Goal: Transaction & Acquisition: Download file/media

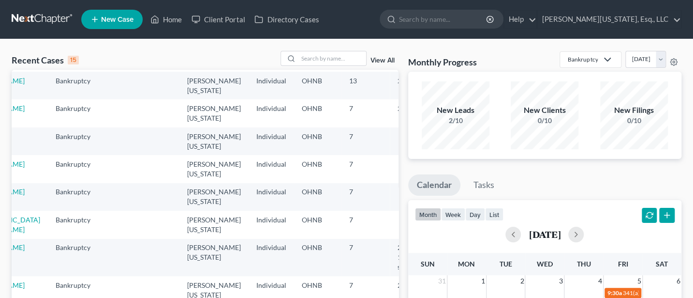
scroll to position [129, 0]
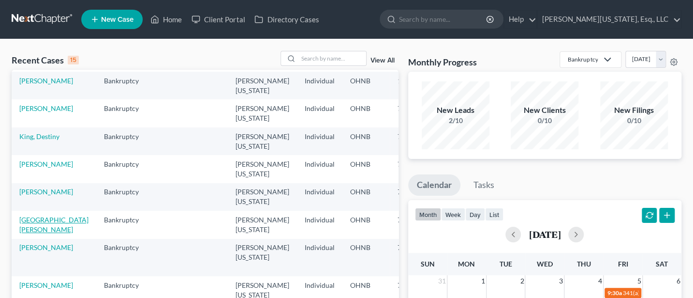
click at [39, 219] on link "[GEOGRAPHIC_DATA][PERSON_NAME]" at bounding box center [53, 224] width 69 height 18
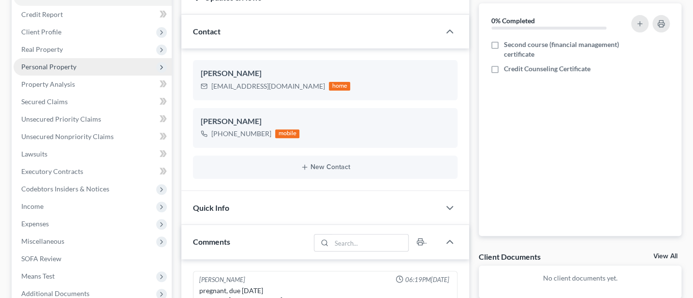
scroll to position [129, 0]
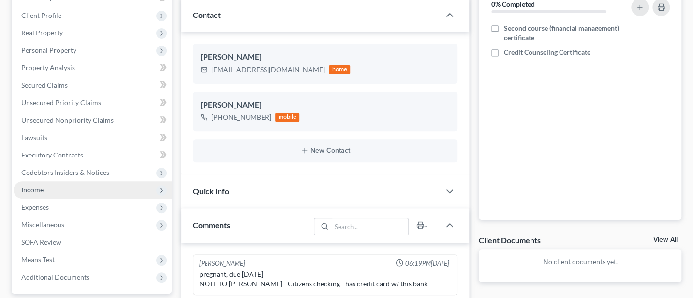
click at [46, 188] on span "Income" at bounding box center [93, 189] width 158 height 17
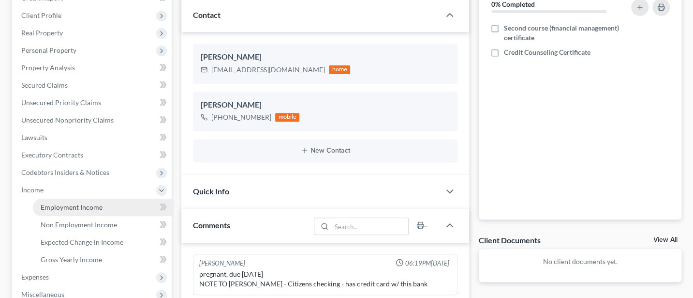
click at [78, 207] on span "Employment Income" at bounding box center [72, 207] width 62 height 8
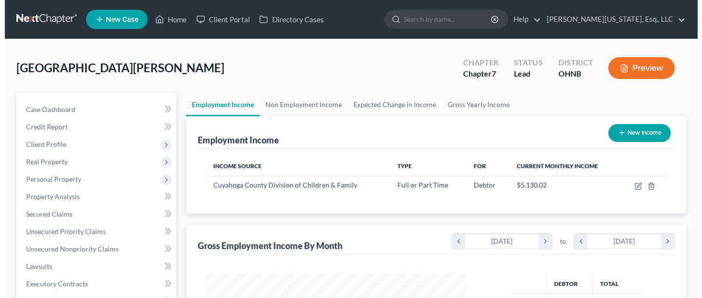
scroll to position [172, 280]
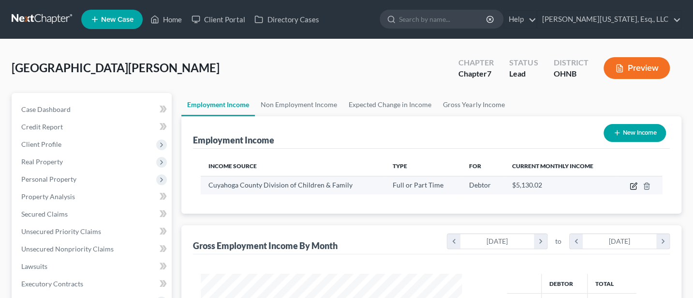
click at [631, 184] on icon "button" at bounding box center [634, 186] width 8 height 8
select select "0"
select select "36"
select select "2"
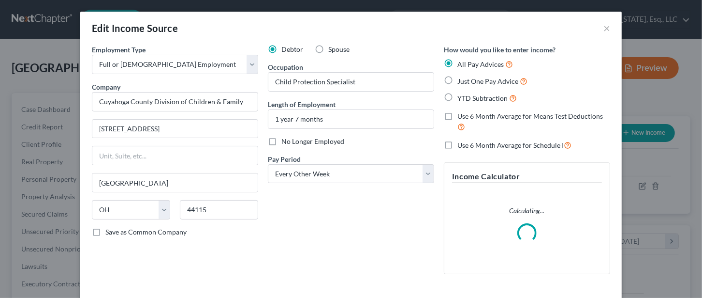
scroll to position [129, 0]
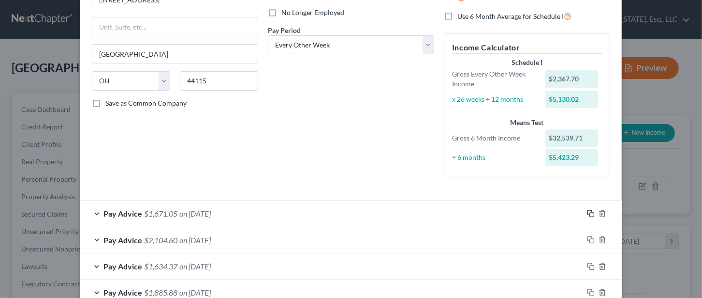
click at [590, 212] on rect "button" at bounding box center [592, 214] width 4 height 4
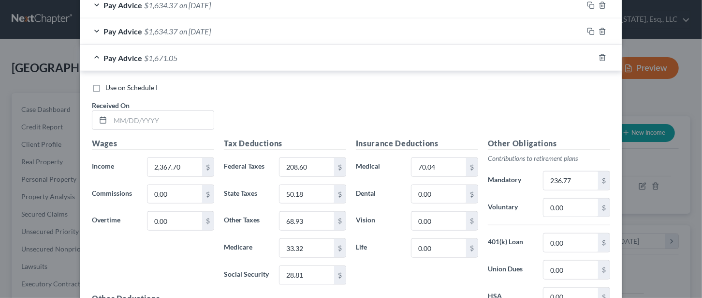
scroll to position [636, 0]
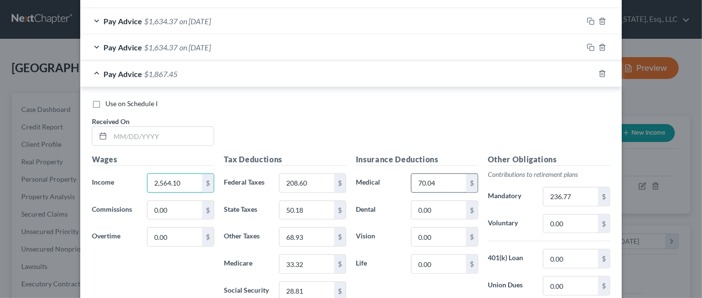
type input "2,564.10"
type input "242.51"
type input "55.47"
type input "74.82"
type input "36.16"
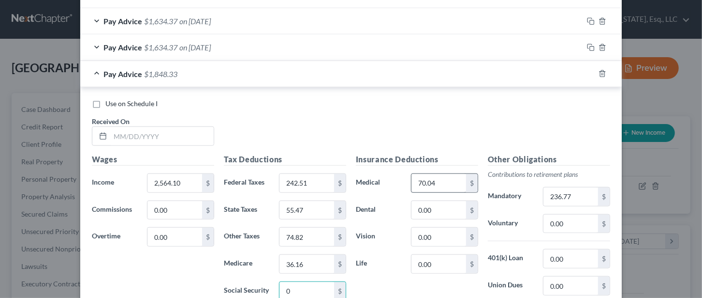
type input "0"
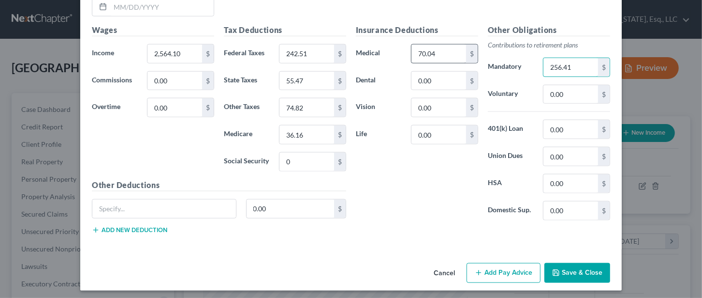
type input "256.41"
click at [577, 267] on button "Save & Close" at bounding box center [578, 273] width 66 height 20
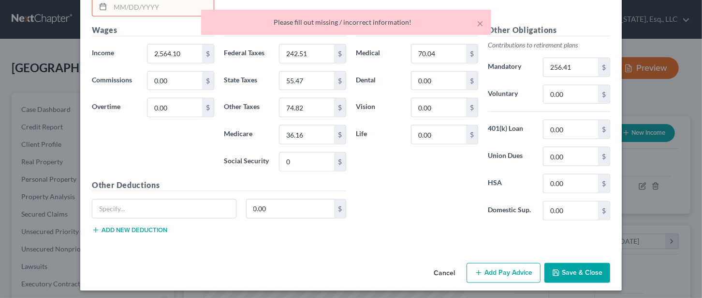
scroll to position [636, 0]
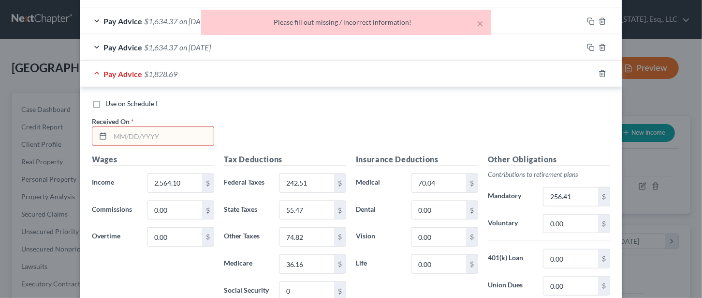
click at [134, 132] on input "text" at bounding box center [162, 136] width 104 height 18
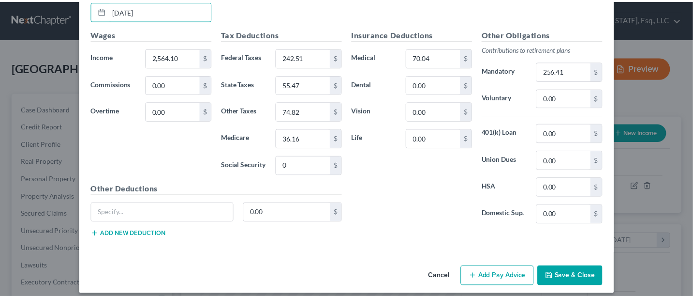
scroll to position [765, 0]
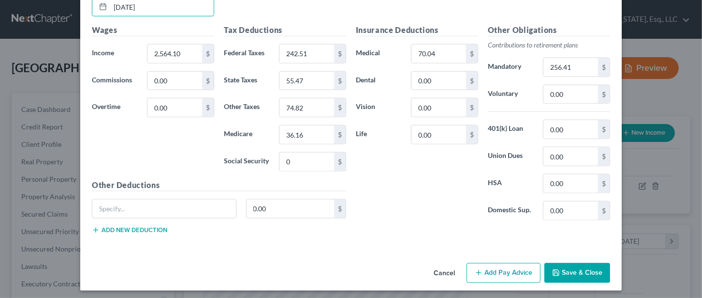
type input "[DATE]"
click at [564, 266] on button "Save & Close" at bounding box center [578, 273] width 66 height 20
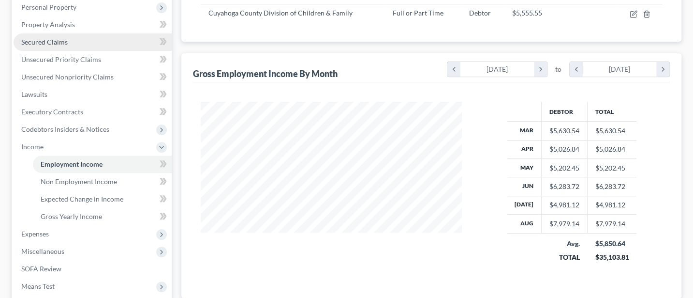
scroll to position [285, 0]
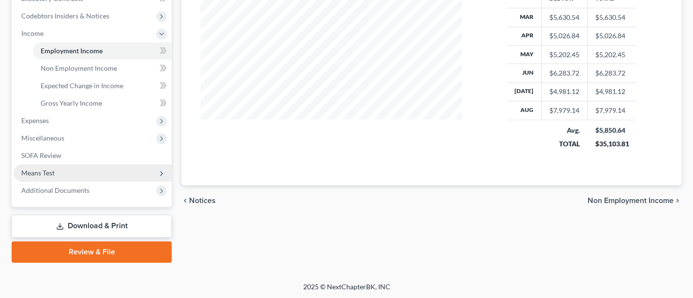
click at [43, 175] on span "Means Test" at bounding box center [37, 172] width 33 height 8
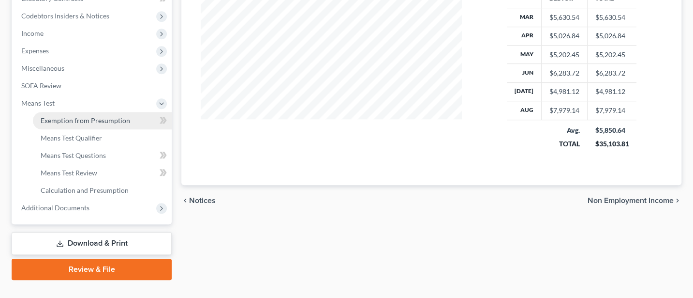
click at [75, 119] on span "Exemption from Presumption" at bounding box center [86, 120] width 90 height 8
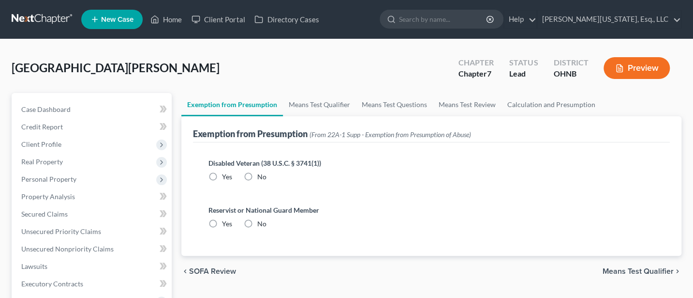
click at [257, 176] on label "No" at bounding box center [261, 177] width 9 height 10
click at [261, 176] on input "No" at bounding box center [264, 175] width 6 height 6
radio input "true"
click at [257, 221] on label "No" at bounding box center [261, 224] width 9 height 10
click at [261, 221] on input "No" at bounding box center [264, 222] width 6 height 6
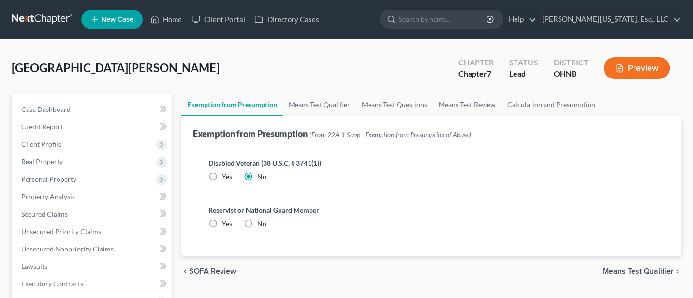
radio input "true"
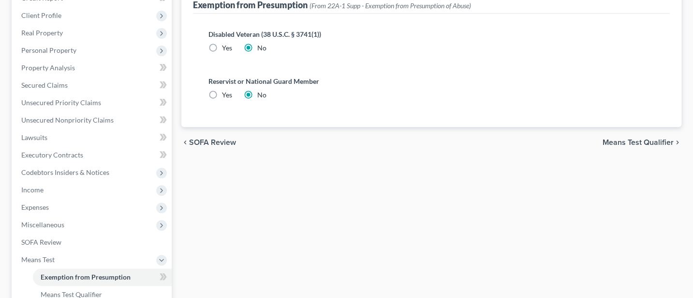
click at [641, 141] on span "Means Test Qualifier" at bounding box center [638, 142] width 71 height 8
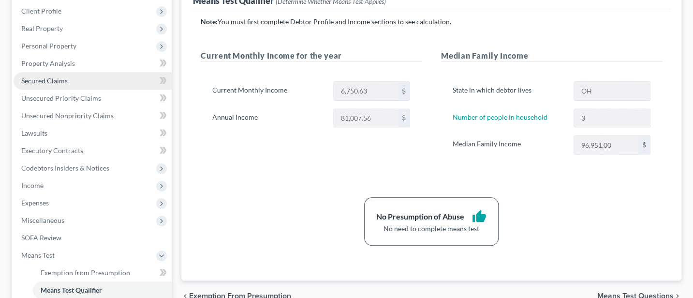
scroll to position [129, 0]
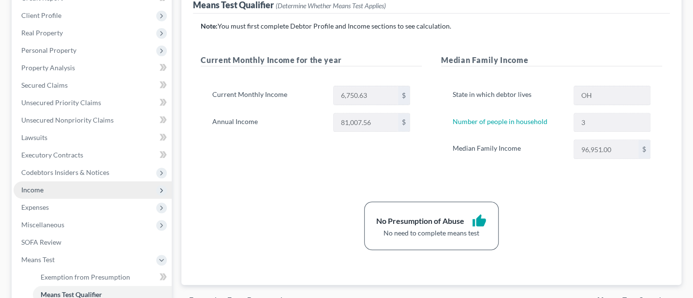
click at [37, 190] on span "Income" at bounding box center [32, 189] width 22 height 8
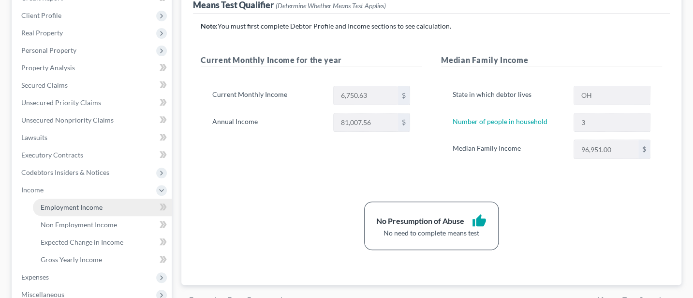
click at [76, 208] on span "Employment Income" at bounding box center [72, 207] width 62 height 8
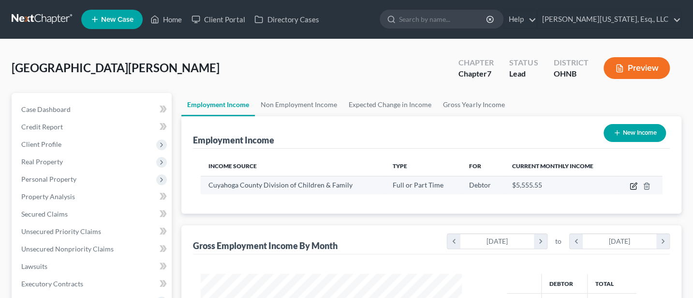
click at [632, 187] on icon "button" at bounding box center [634, 186] width 8 height 8
select select "0"
select select "36"
select select "2"
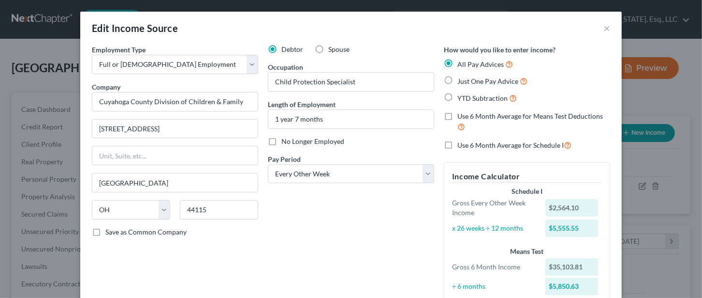
click at [458, 116] on label "Use 6 Month Average for Means Test Deductions" at bounding box center [534, 121] width 153 height 21
click at [462, 116] on input "Use 6 Month Average for Means Test Deductions" at bounding box center [465, 114] width 6 height 6
checkbox input "true"
click at [458, 140] on label "Use 6 Month Average for Schedule I" at bounding box center [515, 144] width 114 height 11
click at [462, 140] on input "Use 6 Month Average for Schedule I" at bounding box center [465, 142] width 6 height 6
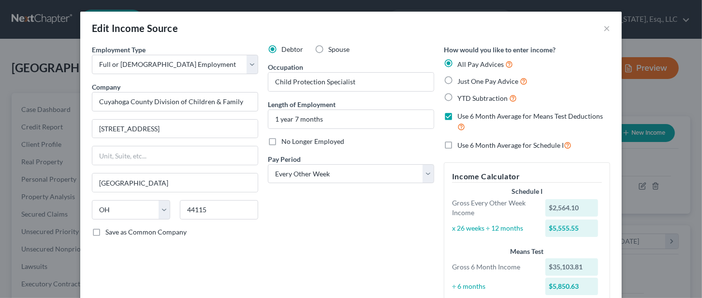
checkbox input "true"
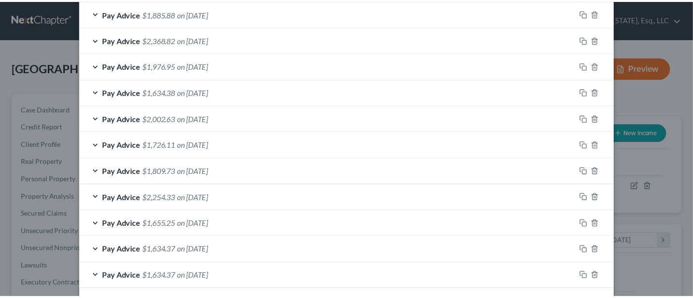
scroll to position [476, 0]
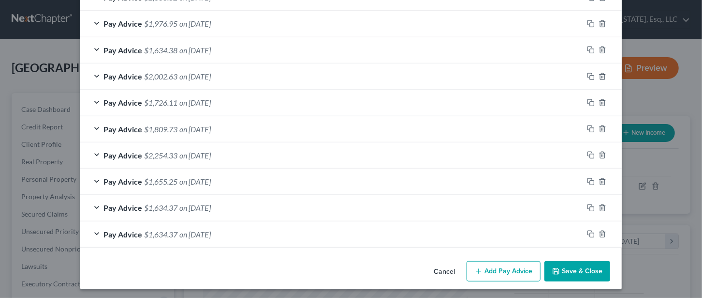
click at [586, 268] on button "Save & Close" at bounding box center [578, 271] width 66 height 20
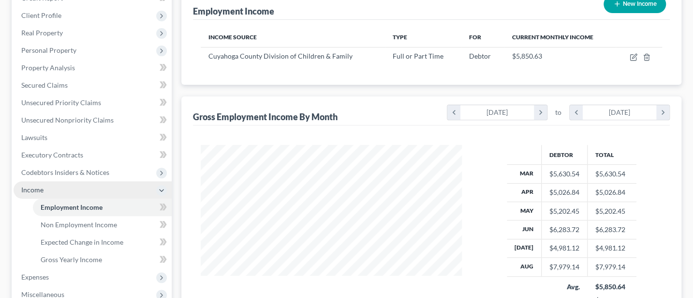
scroll to position [0, 0]
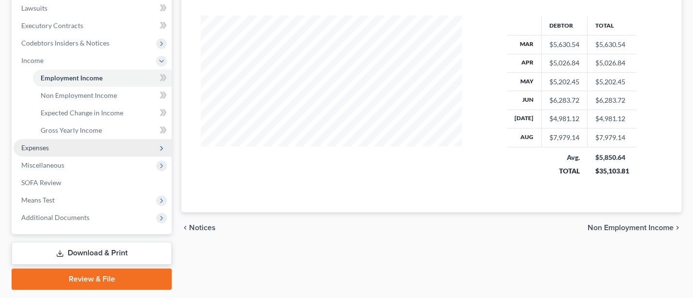
click at [33, 153] on span "Expenses" at bounding box center [93, 147] width 158 height 17
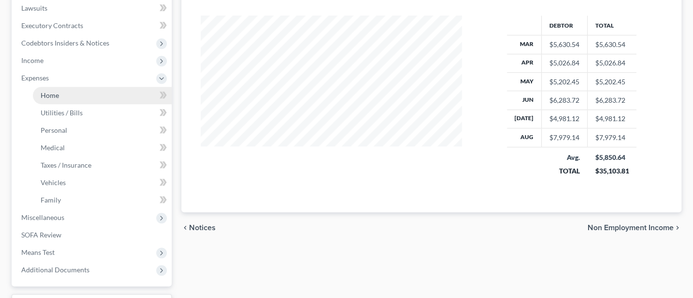
click at [46, 95] on span "Home" at bounding box center [50, 95] width 18 height 8
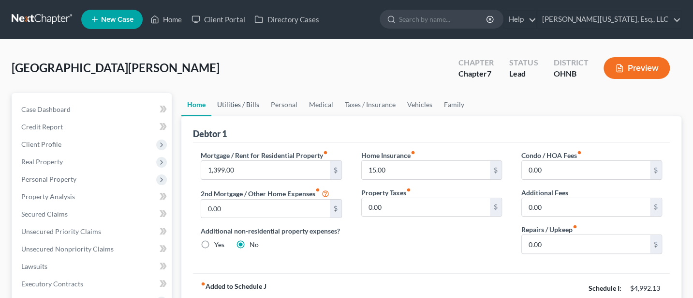
click at [232, 98] on link "Utilities / Bills" at bounding box center [238, 104] width 54 height 23
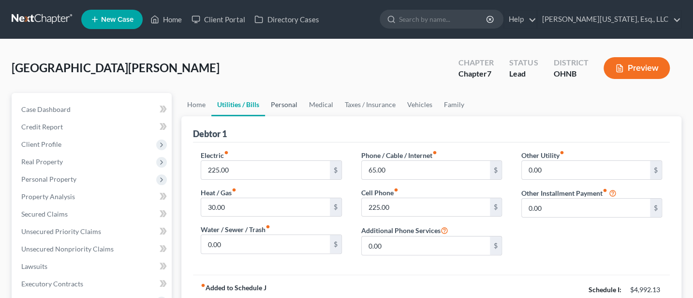
click at [277, 103] on link "Personal" at bounding box center [284, 104] width 38 height 23
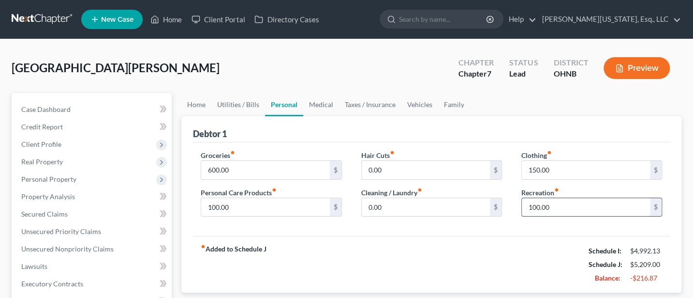
click at [552, 204] on input "100.00" at bounding box center [586, 207] width 128 height 18
type input "50"
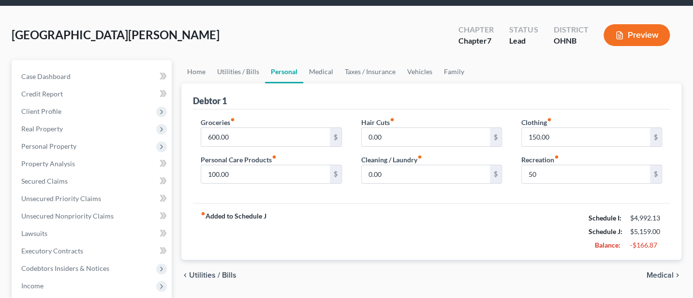
scroll to position [29, 0]
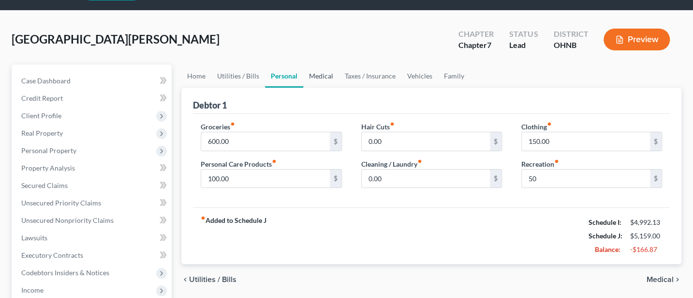
click at [316, 75] on link "Medical" at bounding box center [321, 75] width 36 height 23
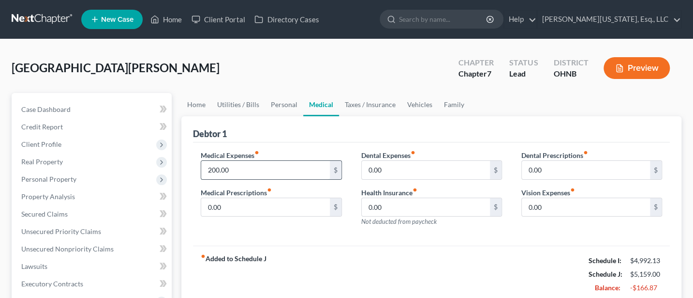
click at [232, 169] on input "200.00" at bounding box center [265, 170] width 128 height 18
click at [367, 102] on link "Taxes / Insurance" at bounding box center [370, 104] width 62 height 23
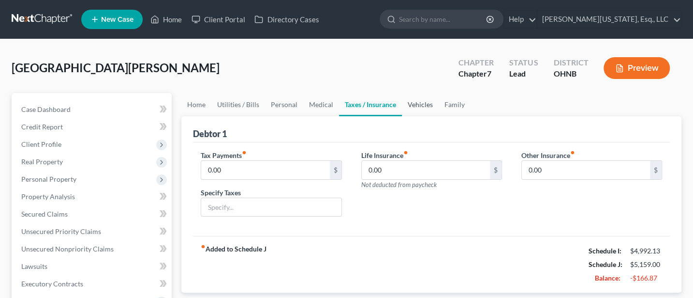
click at [408, 100] on link "Vehicles" at bounding box center [420, 104] width 37 height 23
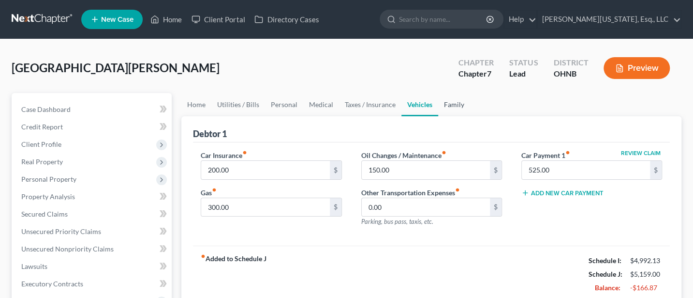
click at [455, 107] on link "Family" at bounding box center [454, 104] width 32 height 23
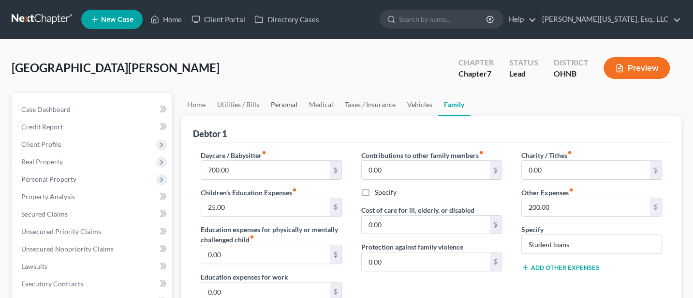
click at [292, 103] on link "Personal" at bounding box center [284, 104] width 38 height 23
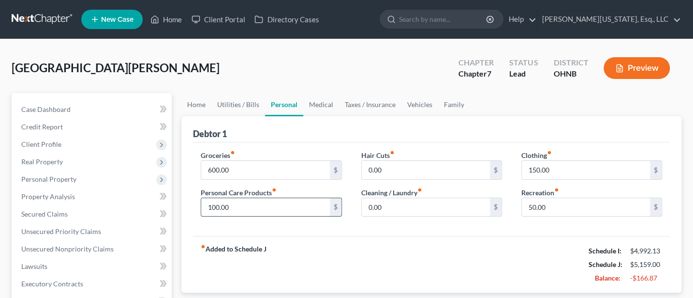
click at [233, 200] on input "100.00" at bounding box center [265, 207] width 128 height 18
type input "50"
click at [323, 104] on link "Medical" at bounding box center [321, 104] width 36 height 23
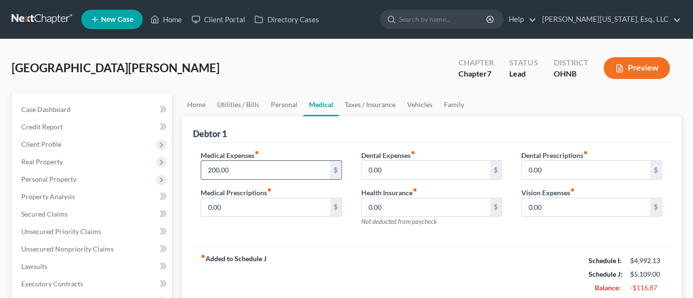
click at [236, 164] on input "200.00" at bounding box center [265, 170] width 128 height 18
type input "100"
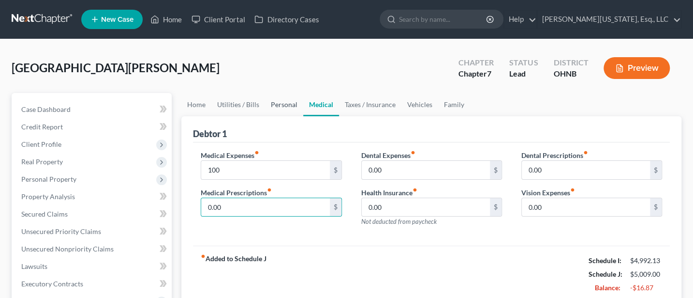
click at [284, 104] on link "Personal" at bounding box center [284, 104] width 38 height 23
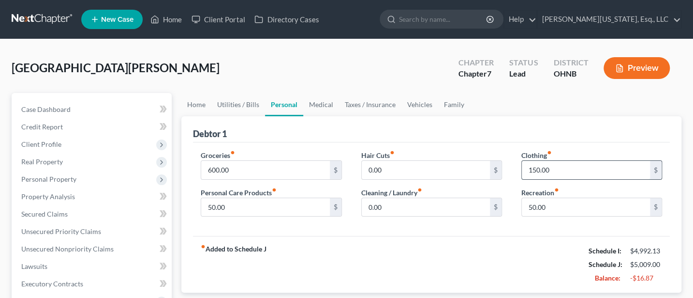
click at [564, 169] on input "150.00" at bounding box center [586, 170] width 128 height 18
click at [164, 19] on link "Home" at bounding box center [166, 19] width 41 height 17
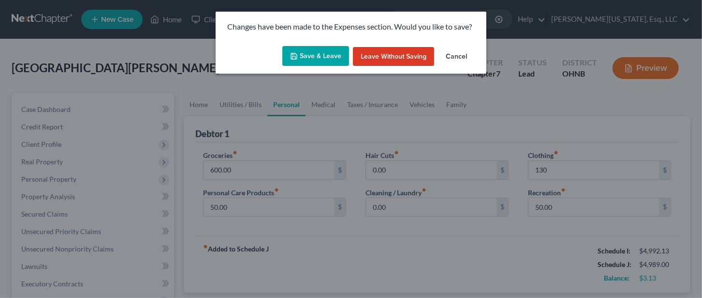
click at [321, 57] on button "Save & Leave" at bounding box center [316, 56] width 67 height 20
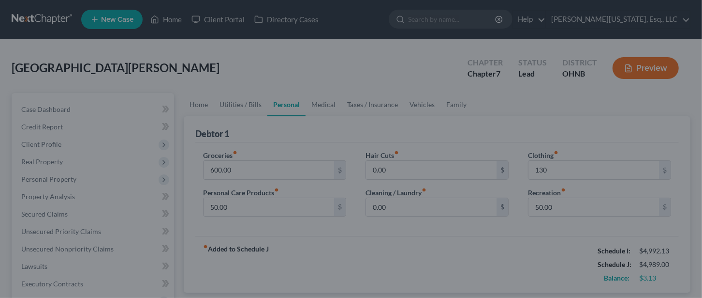
type input "130.00"
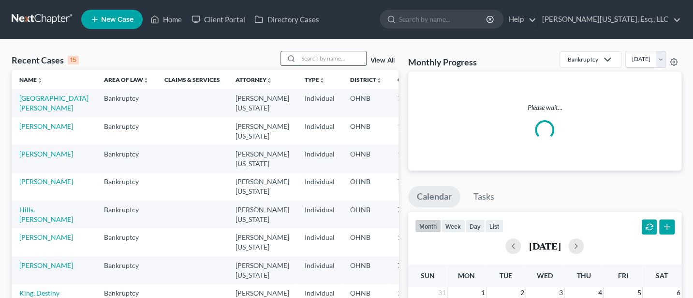
click at [318, 59] on input "search" at bounding box center [332, 58] width 68 height 14
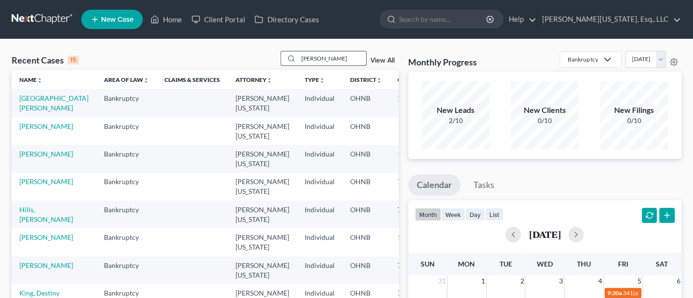
type input "[PERSON_NAME]"
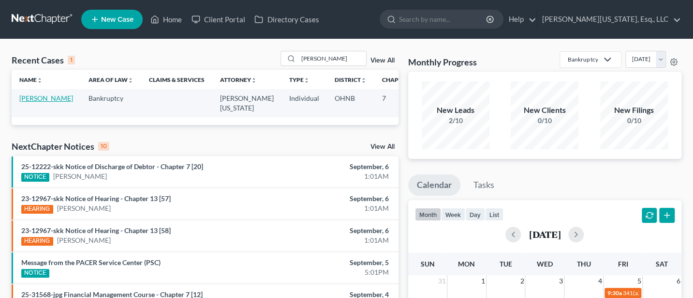
click at [36, 96] on link "[PERSON_NAME]" at bounding box center [46, 98] width 54 height 8
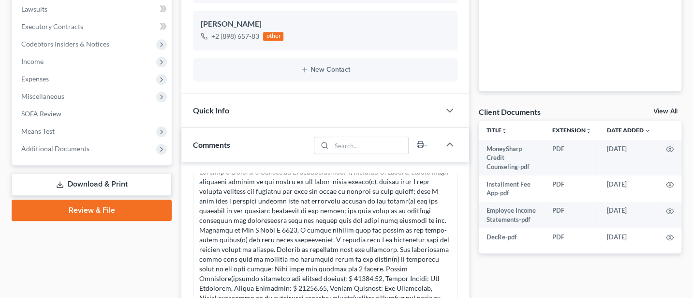
scroll to position [258, 0]
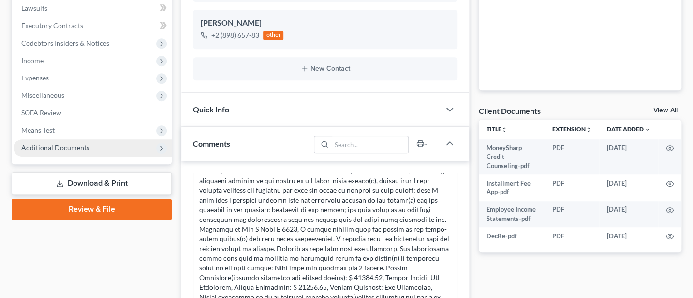
click at [43, 147] on span "Additional Documents" at bounding box center [55, 147] width 68 height 8
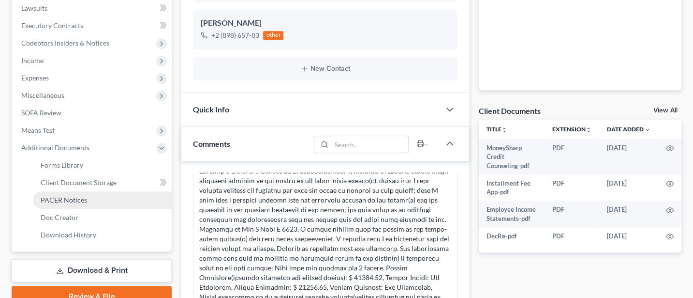
click at [63, 201] on span "PACER Notices" at bounding box center [64, 199] width 46 height 8
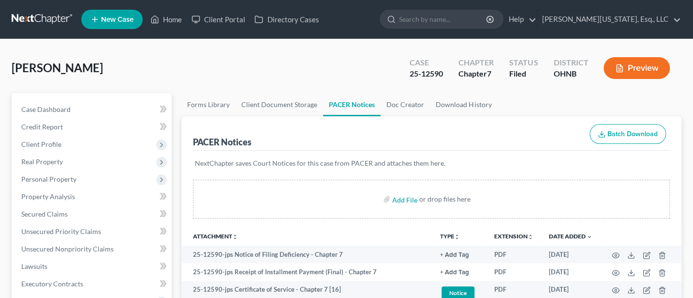
scroll to position [129, 0]
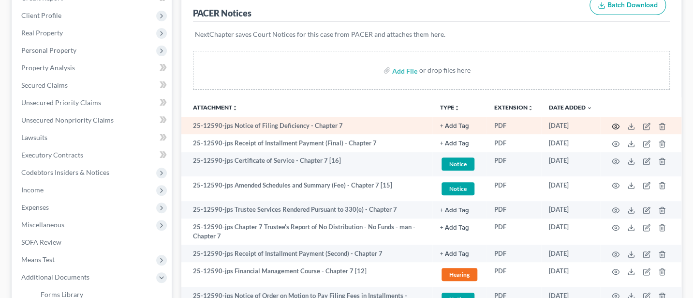
click at [616, 123] on icon "button" at bounding box center [616, 126] width 8 height 8
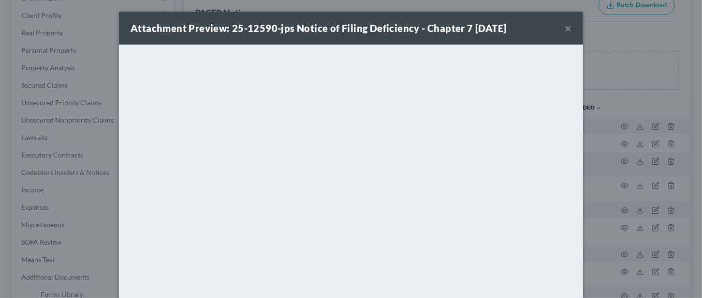
click at [565, 29] on button "×" at bounding box center [568, 28] width 7 height 12
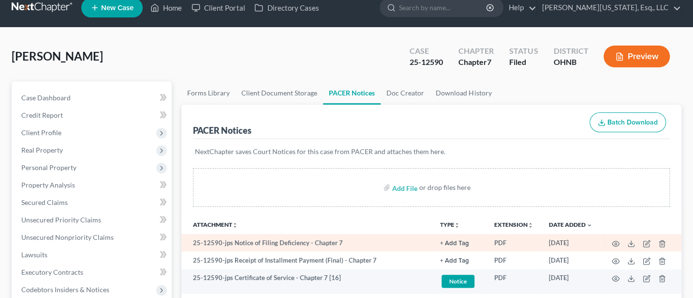
scroll to position [0, 0]
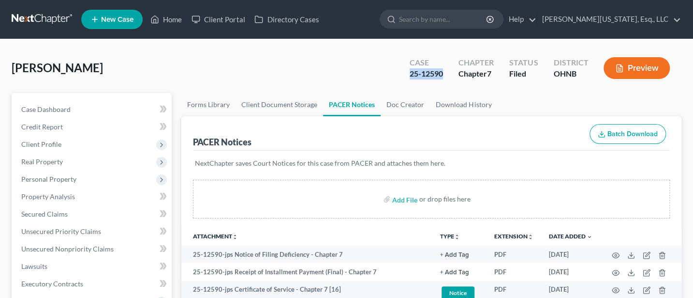
drag, startPoint x: 411, startPoint y: 76, endPoint x: 446, endPoint y: 77, distance: 34.4
click at [446, 77] on div "Case 25-12590" at bounding box center [426, 69] width 49 height 29
copy div "25-12590"
click at [452, 15] on input "search" at bounding box center [443, 19] width 89 height 18
type input "[GEOGRAPHIC_DATA]"
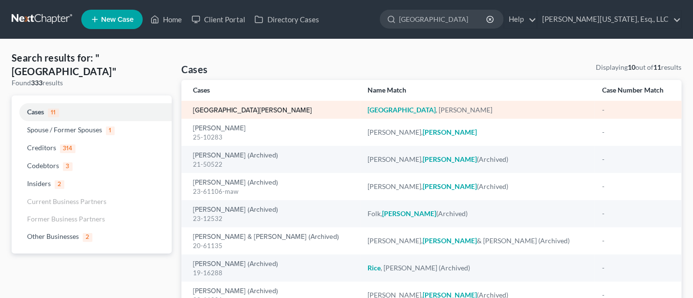
click at [227, 109] on link "[GEOGRAPHIC_DATA][PERSON_NAME]" at bounding box center [252, 110] width 119 height 7
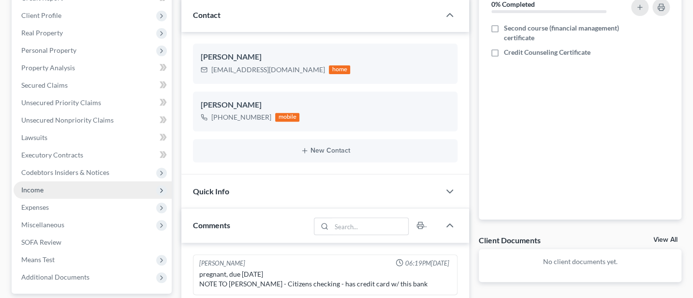
scroll to position [258, 0]
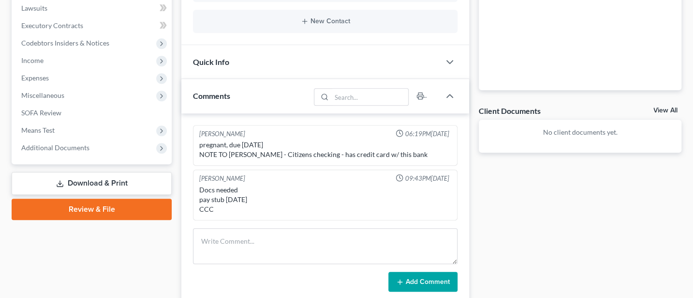
click at [87, 180] on link "Download & Print" at bounding box center [92, 183] width 160 height 23
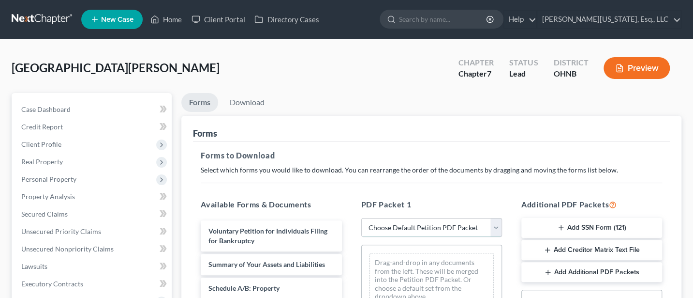
click at [411, 224] on select "Choose Default Petition PDF Packet Complete Bankruptcy Petition (all forms and …" at bounding box center [431, 227] width 141 height 19
select select "0"
click at [361, 218] on select "Choose Default Petition PDF Packet Complete Bankruptcy Petition (all forms and …" at bounding box center [431, 227] width 141 height 19
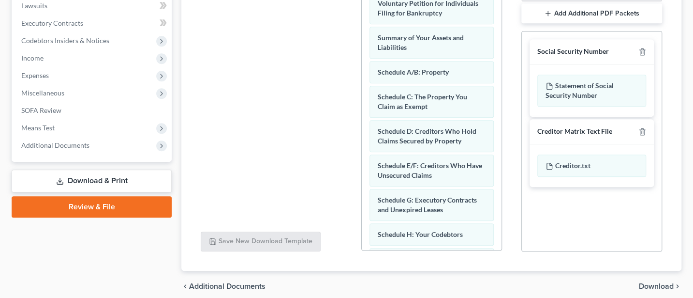
scroll to position [299, 0]
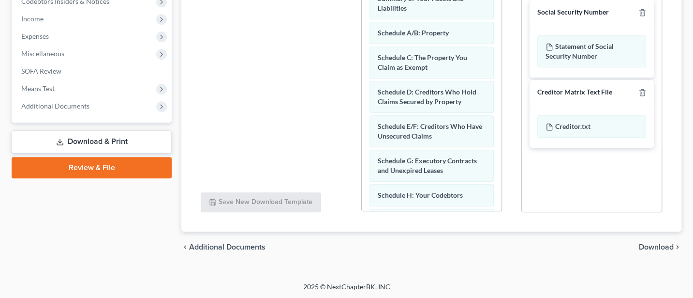
click at [662, 243] on span "Download" at bounding box center [656, 247] width 35 height 8
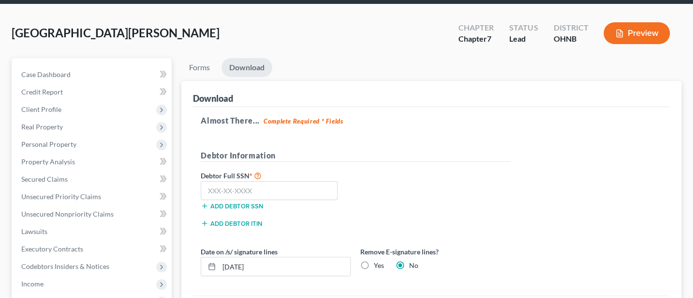
scroll to position [0, 0]
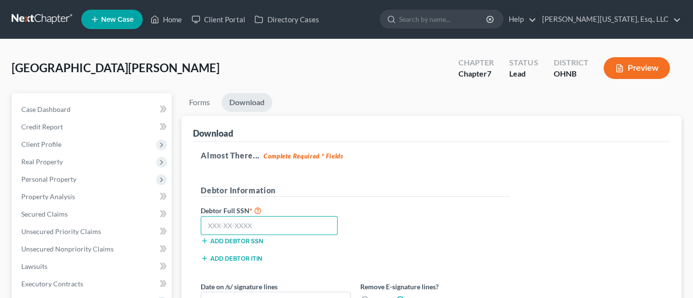
click at [223, 227] on input "text" at bounding box center [269, 225] width 137 height 19
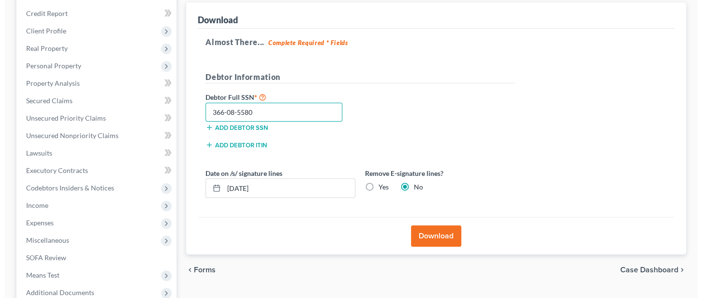
scroll to position [129, 0]
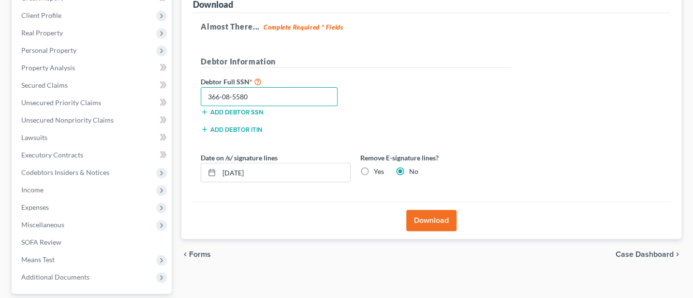
type input "366-08-5580"
click at [424, 219] on button "Download" at bounding box center [431, 219] width 50 height 21
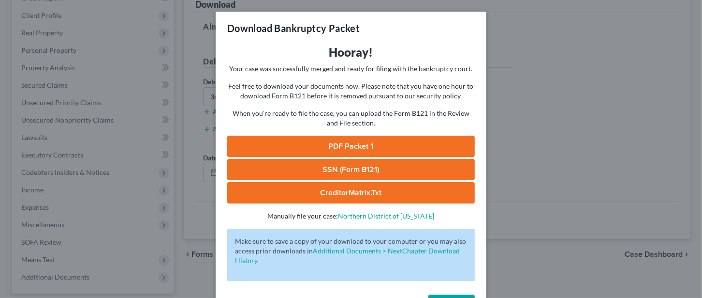
click at [335, 147] on link "PDF Packet 1" at bounding box center [351, 145] width 248 height 21
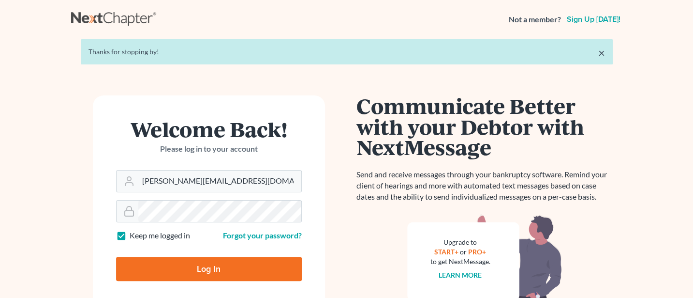
type input "Jann@cozmyklaw.com"
click at [206, 271] on input "Log In" at bounding box center [209, 268] width 186 height 24
type input "Thinking..."
